Goal: Task Accomplishment & Management: Manage account settings

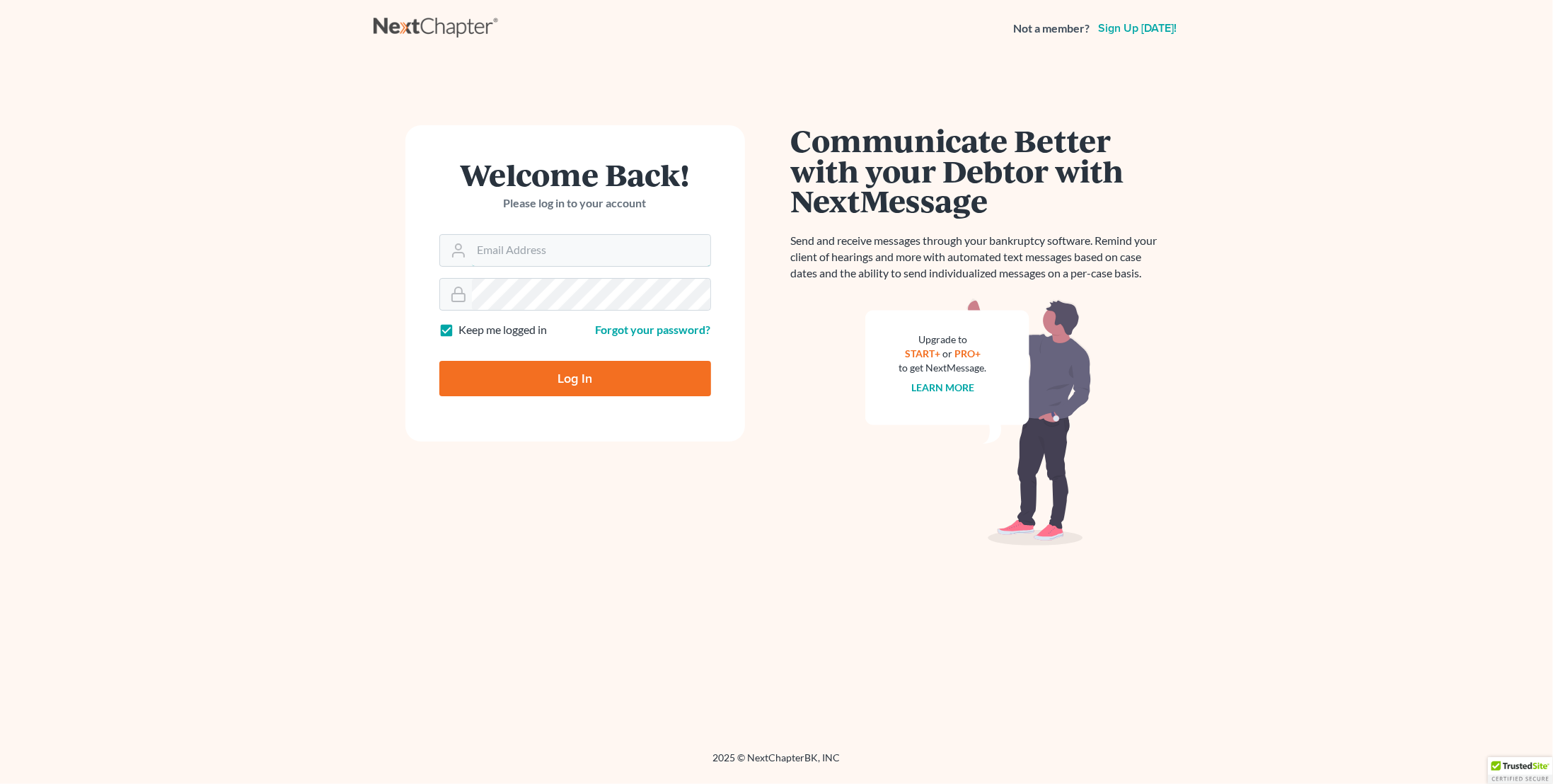
type input "[PERSON_NAME][EMAIL_ADDRESS][DOMAIN_NAME]"
click at [610, 383] on input "Log In" at bounding box center [575, 378] width 272 height 35
type input "Thinking..."
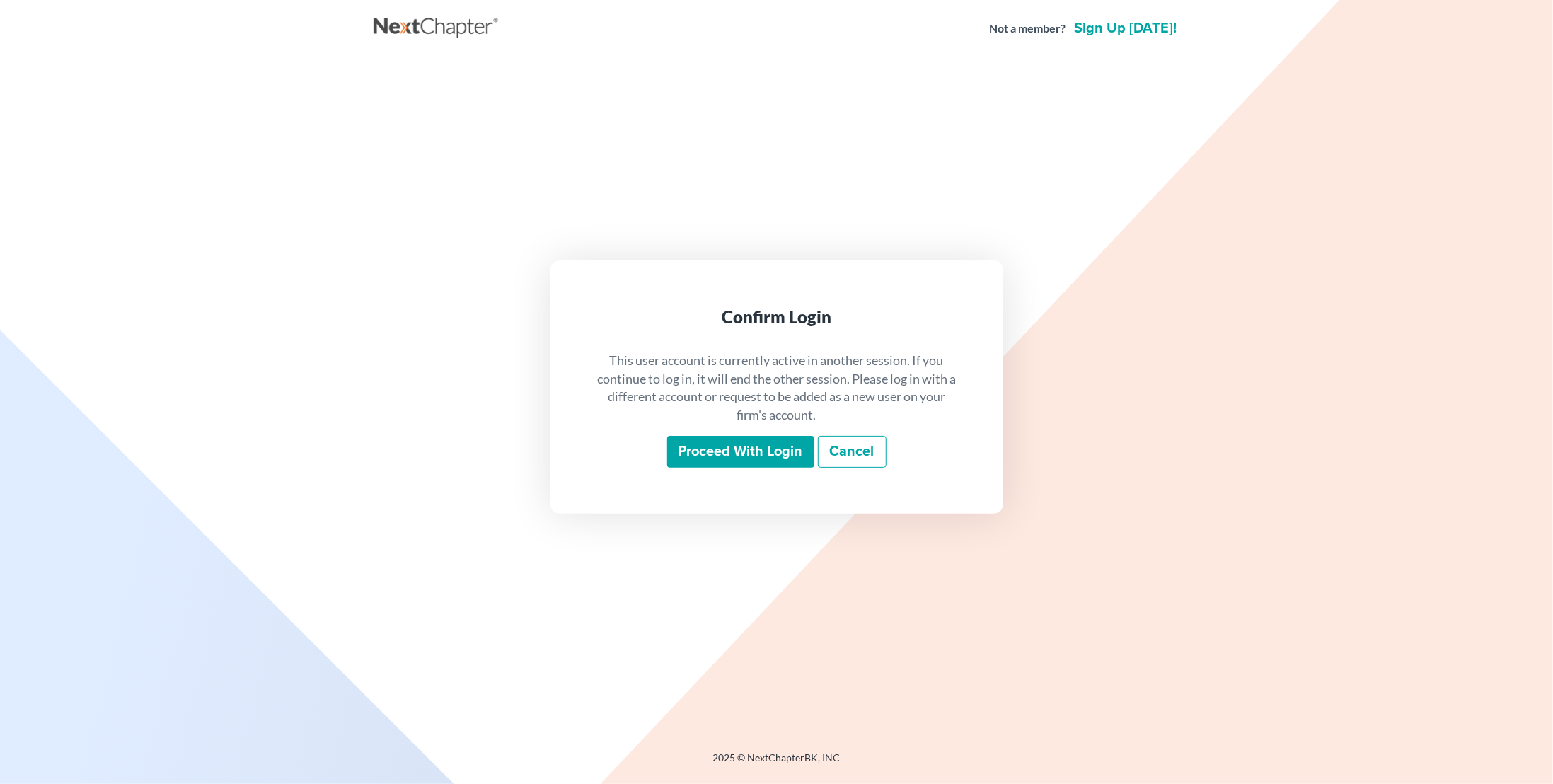
click at [766, 449] on input "Proceed with login" at bounding box center [741, 452] width 148 height 33
